Goal: Transaction & Acquisition: Purchase product/service

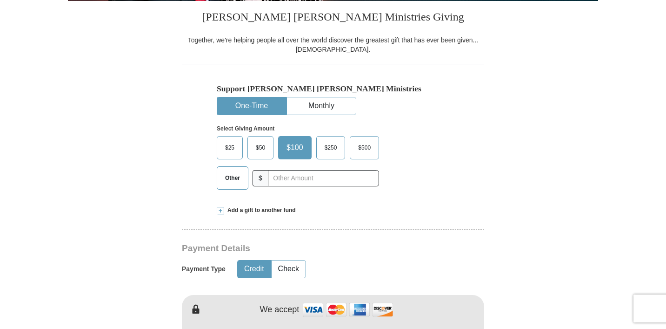
scroll to position [233, 0]
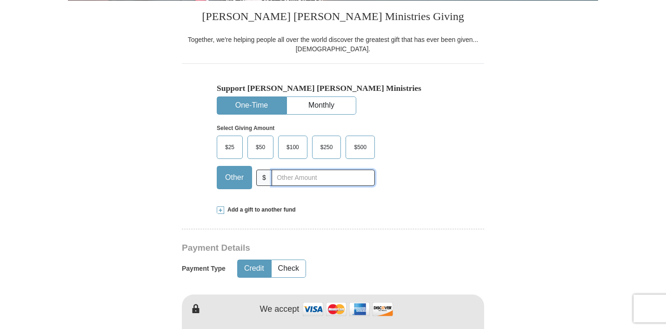
click at [295, 175] on input "text" at bounding box center [323, 177] width 103 height 16
type input "5.00"
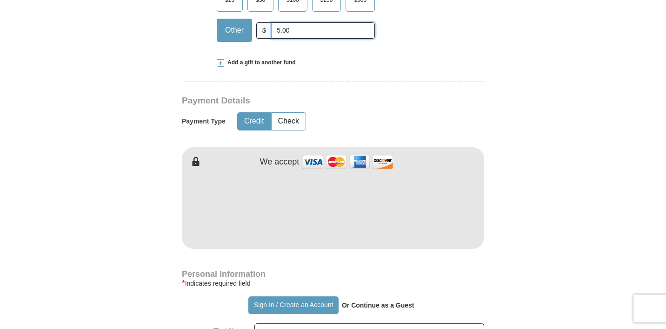
scroll to position [383, 0]
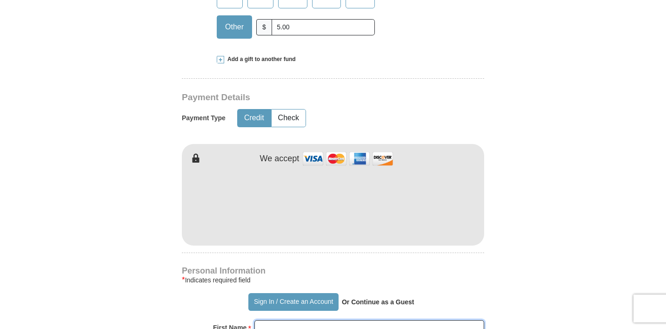
type input "[PERSON_NAME]"
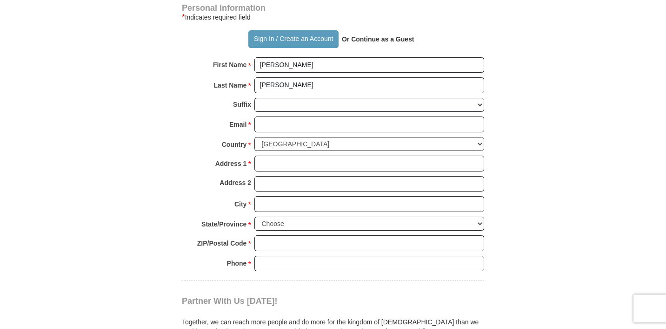
scroll to position [646, 0]
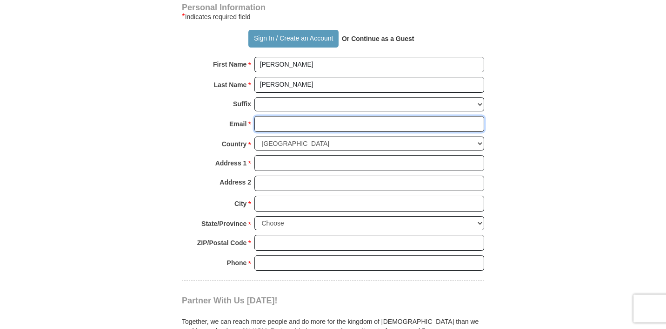
click at [385, 121] on input "Email *" at bounding box center [370, 124] width 230 height 16
type input "[EMAIL_ADDRESS][DOMAIN_NAME]"
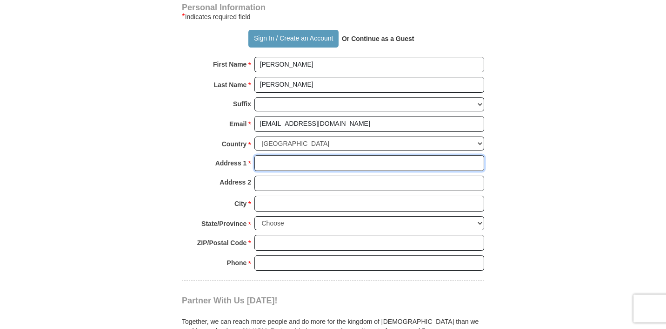
type input "[STREET_ADDRESS]"
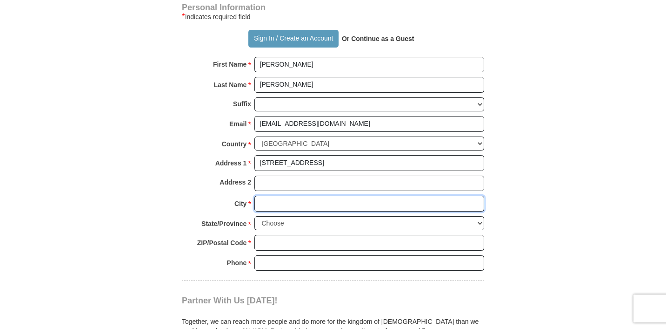
type input "Davie"
select select "FL"
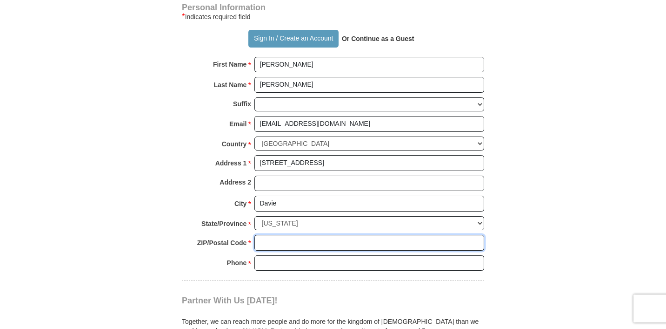
type input "33325"
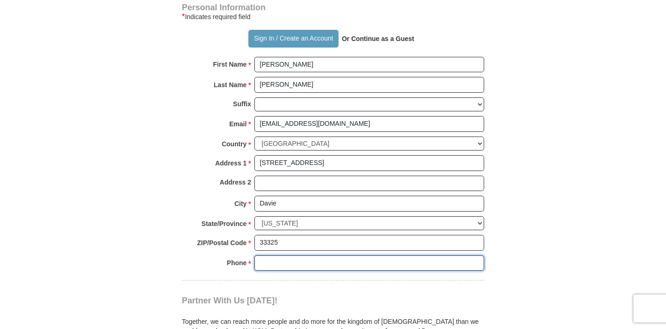
type input "9545408338"
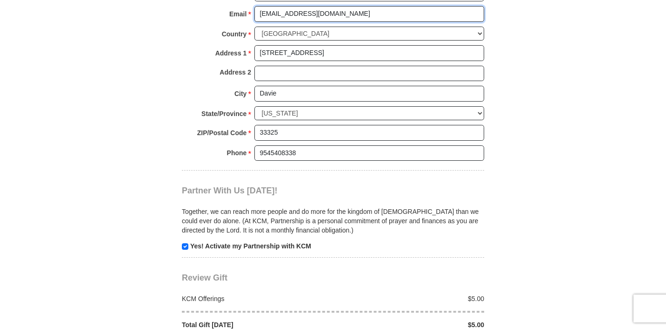
scroll to position [757, 0]
click at [187, 246] on input "checkbox" at bounding box center [185, 245] width 7 height 7
checkbox input "false"
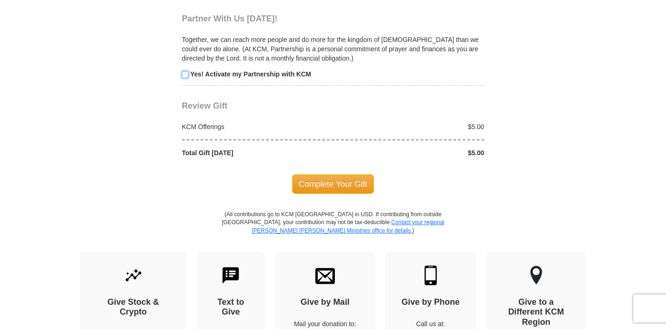
scroll to position [928, 0]
click at [355, 181] on span "Complete Your Gift" at bounding box center [333, 184] width 82 height 20
